Goal: Transaction & Acquisition: Download file/media

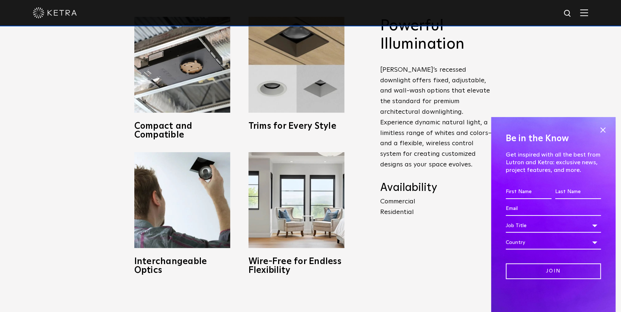
scroll to position [390, 0]
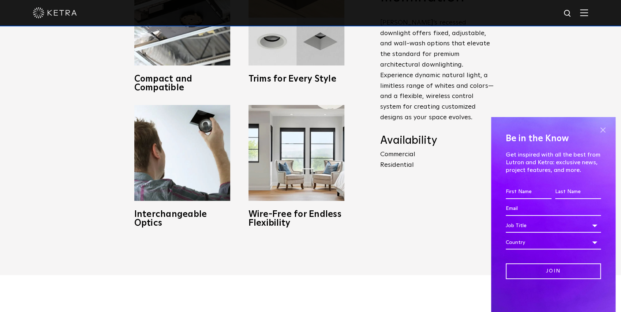
click at [601, 127] on span at bounding box center [602, 129] width 11 height 11
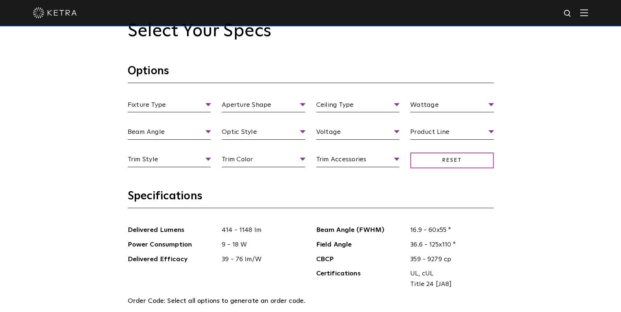
scroll to position [707, 0]
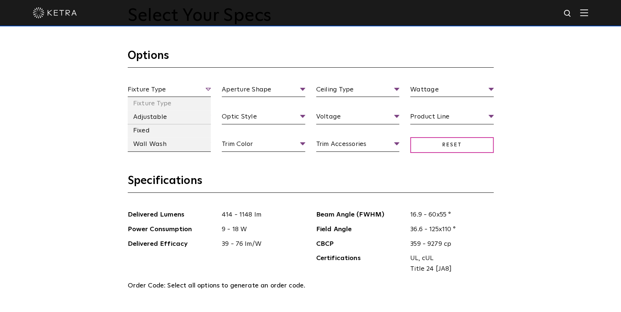
click at [191, 91] on span "Fixture Type" at bounding box center [169, 91] width 83 height 13
click at [145, 132] on li "Fixed" at bounding box center [169, 131] width 83 height 14
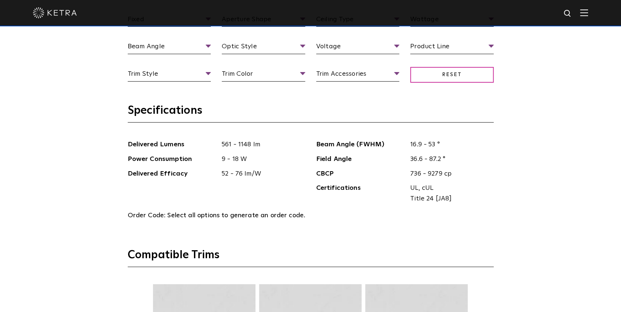
scroll to position [780, 0]
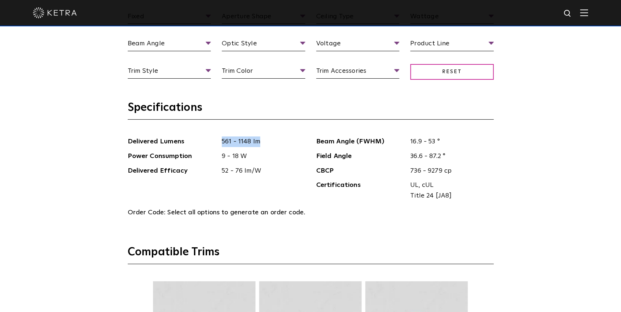
drag, startPoint x: 264, startPoint y: 139, endPoint x: 220, endPoint y: 142, distance: 44.7
click at [220, 142] on span "561 - 1148 lm" at bounding box center [260, 141] width 89 height 11
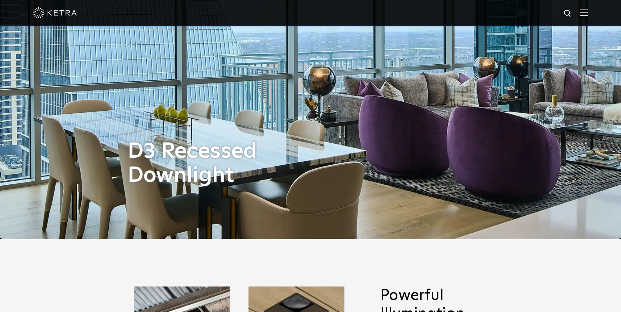
scroll to position [0, 0]
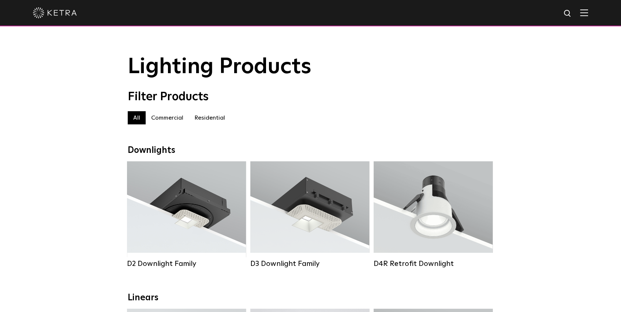
click at [174, 119] on label "Commercial" at bounding box center [167, 117] width 43 height 13
click at [138, 121] on label "All" at bounding box center [137, 117] width 18 height 13
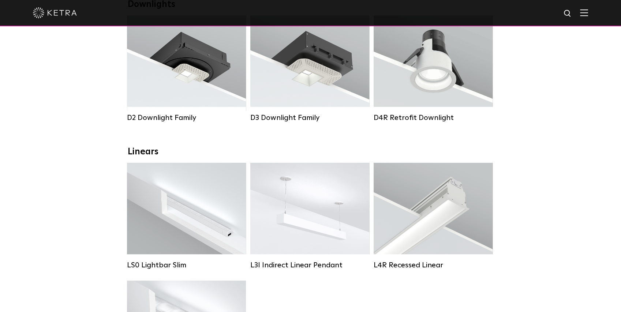
scroll to position [220, 0]
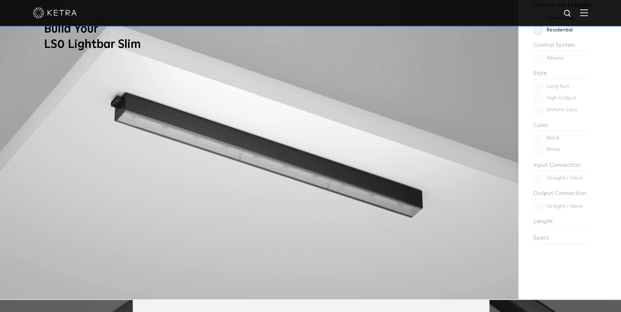
scroll to position [585, 0]
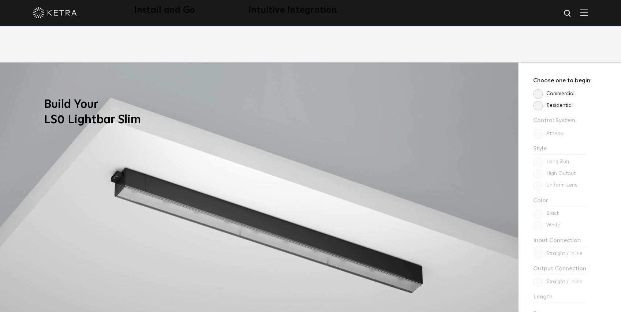
click at [537, 106] on label "Residential" at bounding box center [553, 105] width 40 height 6
click at [0, 0] on input "Residential" at bounding box center [0, 0] width 0 height 0
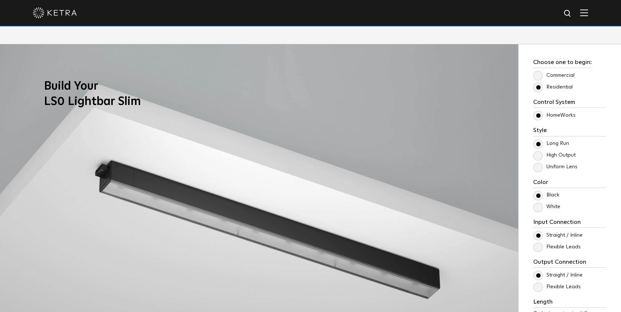
scroll to position [634, 0]
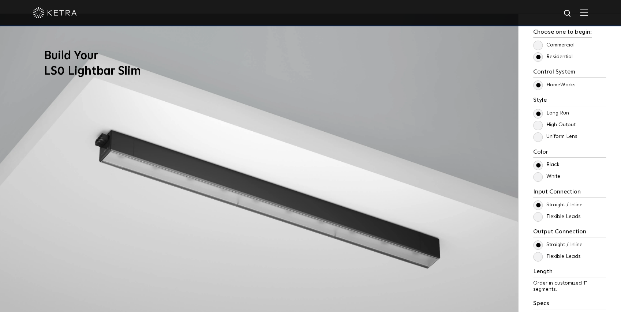
click at [537, 126] on label "High Output" at bounding box center [554, 125] width 42 height 6
click at [0, 0] on input "High Output" at bounding box center [0, 0] width 0 height 0
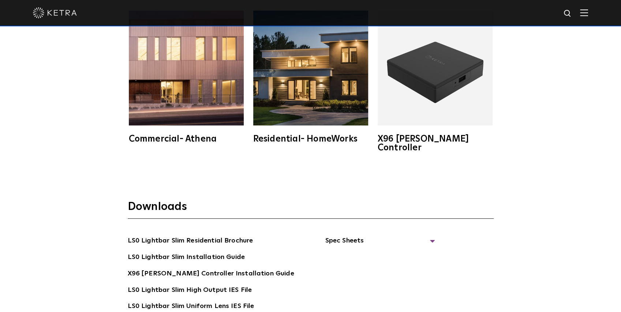
scroll to position [1366, 0]
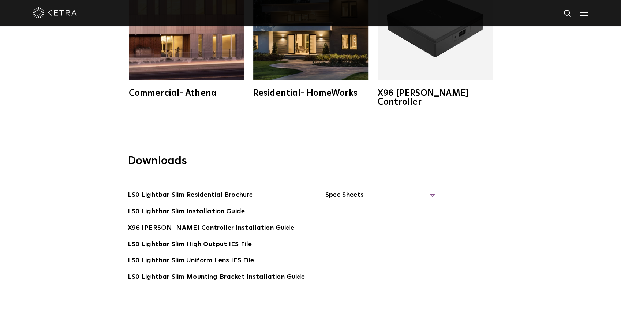
click at [342, 190] on span "Spec Sheets" at bounding box center [380, 198] width 110 height 16
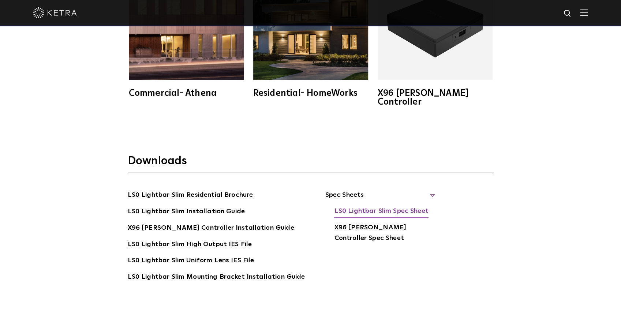
click at [375, 206] on link "LS0 Lightbar Slim Spec Sheet" at bounding box center [381, 212] width 94 height 12
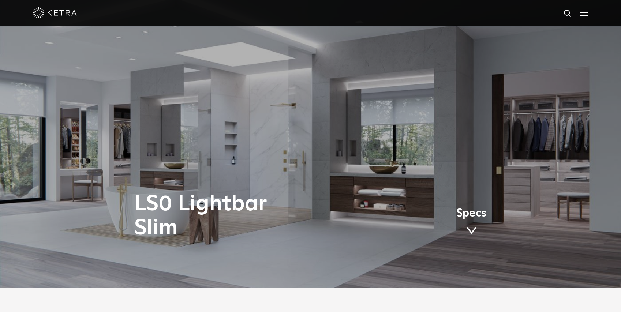
scroll to position [0, 0]
